Goal: Transaction & Acquisition: Purchase product/service

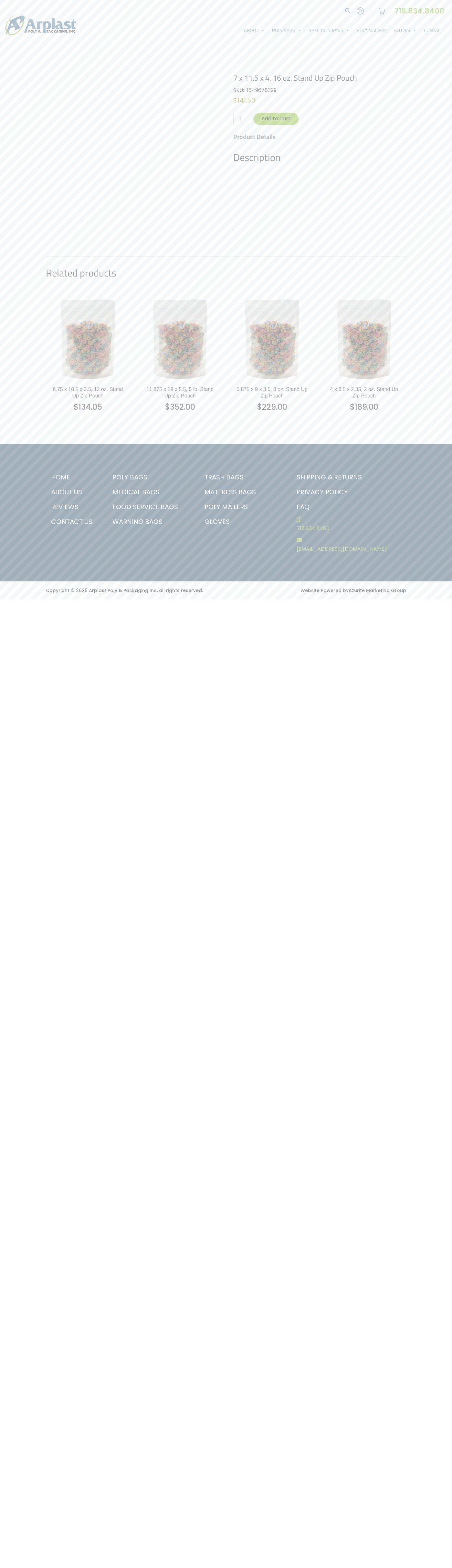
click at [72, 522] on link "Contact Us" at bounding box center [72, 522] width 54 height 15
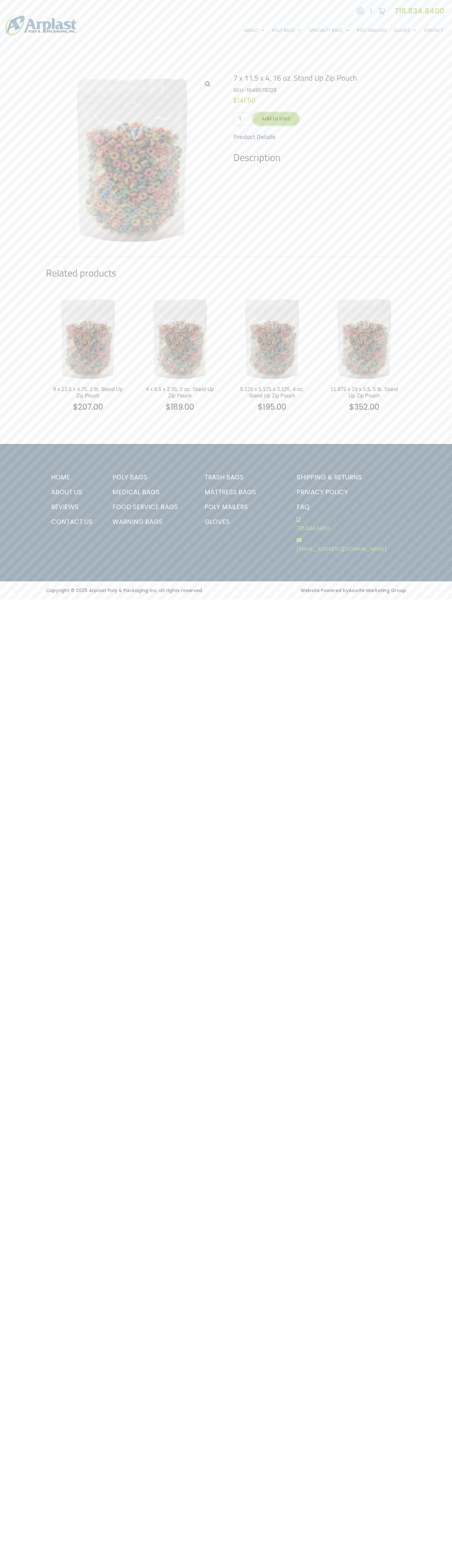
click at [276, 119] on button "Add to cart" at bounding box center [276, 119] width 45 height 12
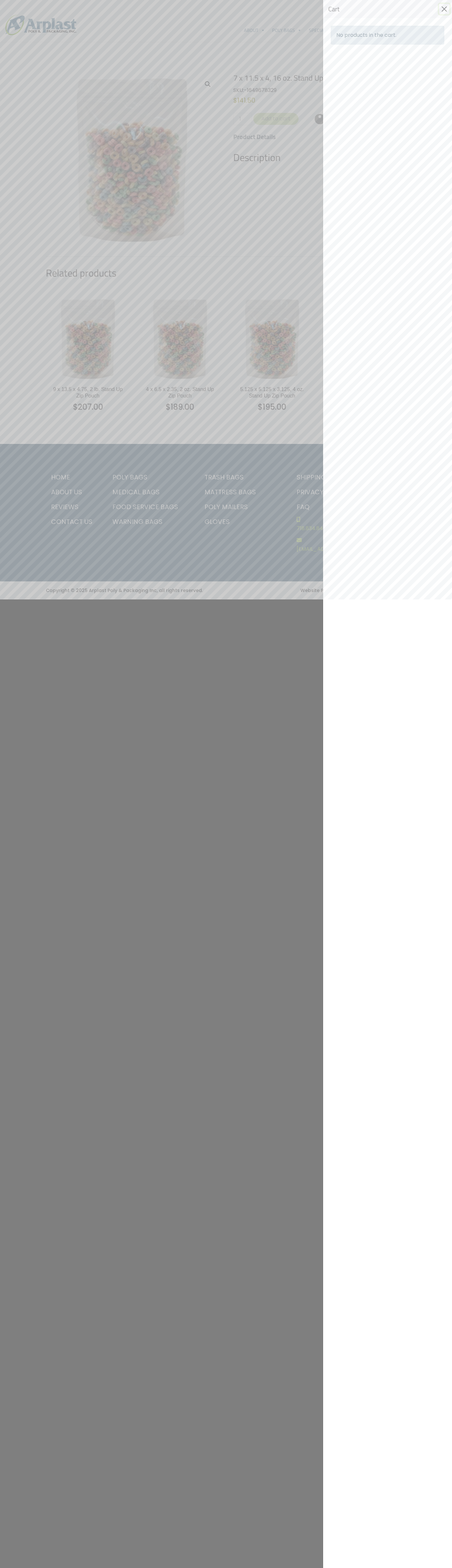
click at [444, 9] on button "Close" at bounding box center [443, 9] width 10 height 10
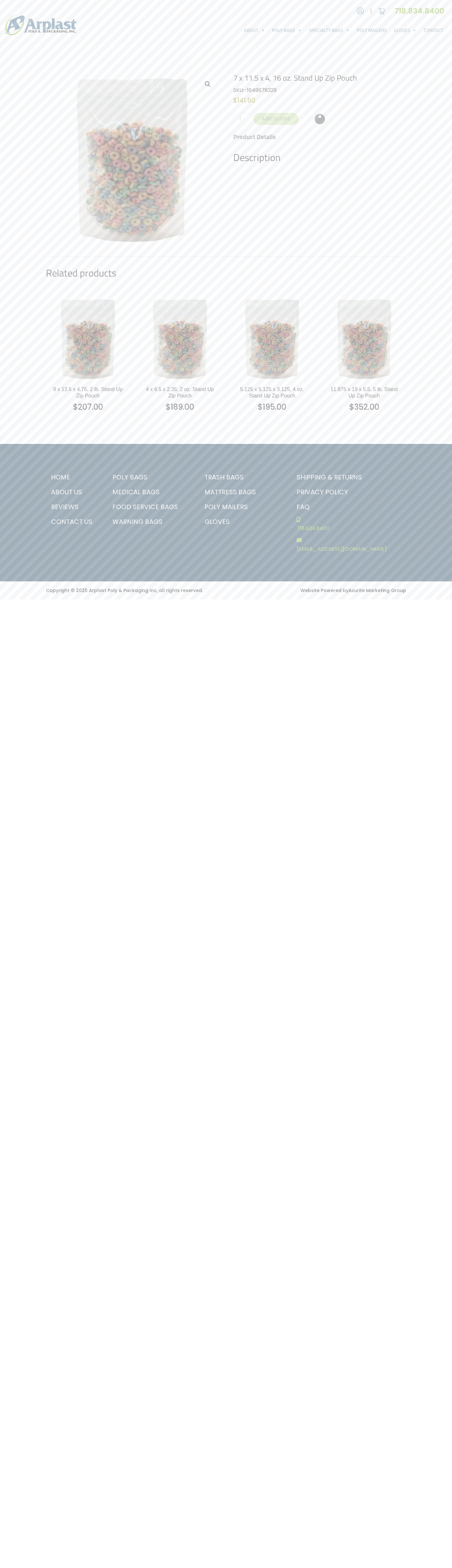
click at [382, 11] on img at bounding box center [382, 11] width 10 height 10
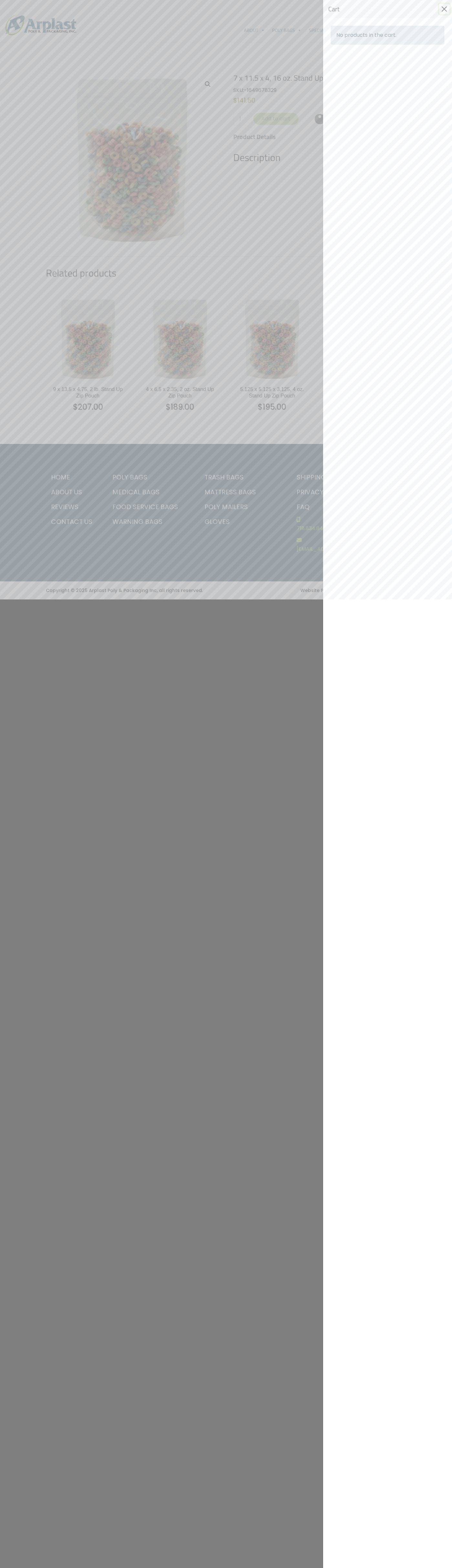
click at [444, 9] on button "Close" at bounding box center [443, 9] width 10 height 10
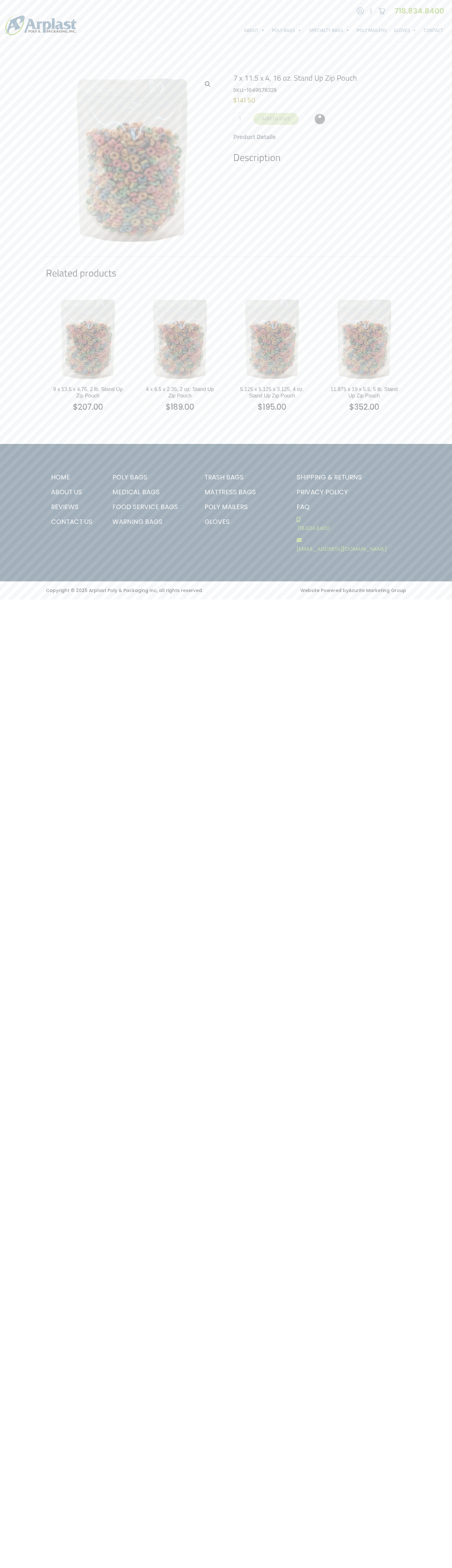
click at [35, 10] on div "Account | Cart 718.834.8400" at bounding box center [226, 10] width 452 height 12
click at [438, 600] on html "Account | Cart 718.834.8400 About FAQ" at bounding box center [226, 299] width 452 height 600
click at [364, 600] on html "Account | Cart 718.834.8400 About FAQ" at bounding box center [226, 299] width 452 height 600
click at [3, 600] on html "Account | Cart 718.834.8400 About FAQ" at bounding box center [226, 299] width 452 height 600
click at [382, 11] on img at bounding box center [382, 11] width 10 height 10
